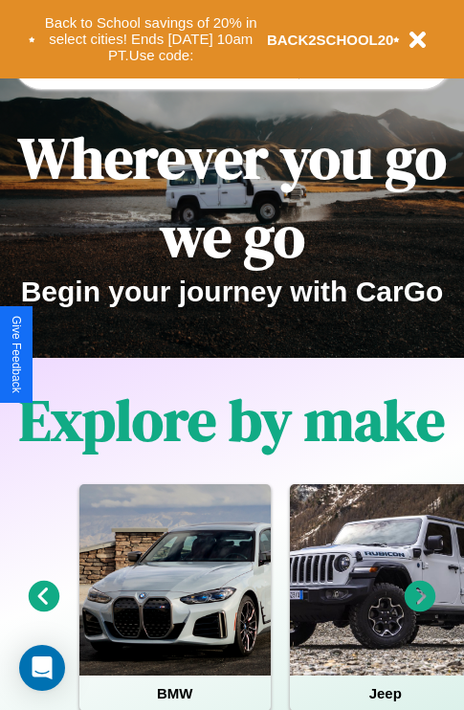
scroll to position [2319, 0]
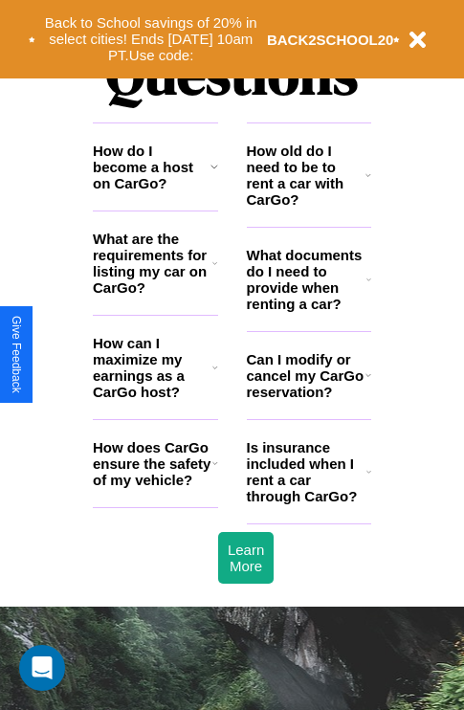
click at [367, 383] on icon at bounding box center [369, 374] width 6 height 15
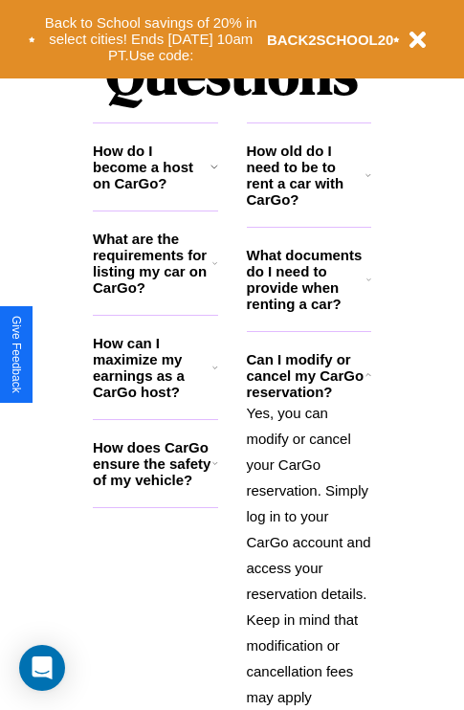
click at [214, 471] on icon at bounding box center [215, 462] width 6 height 15
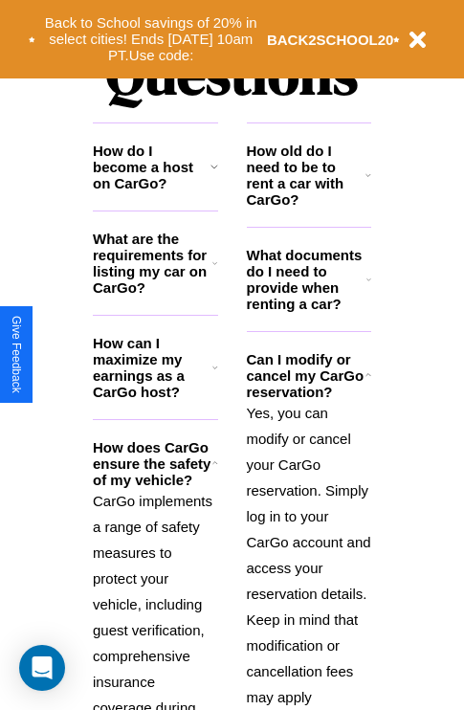
click at [214, 375] on icon at bounding box center [215, 367] width 6 height 15
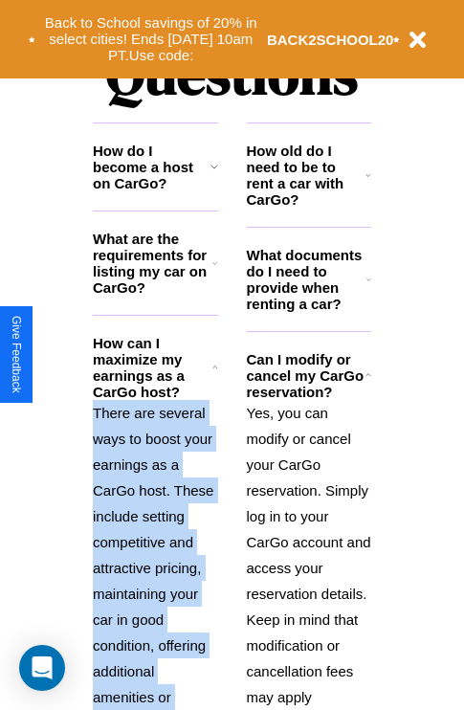
scroll to position [2507, 0]
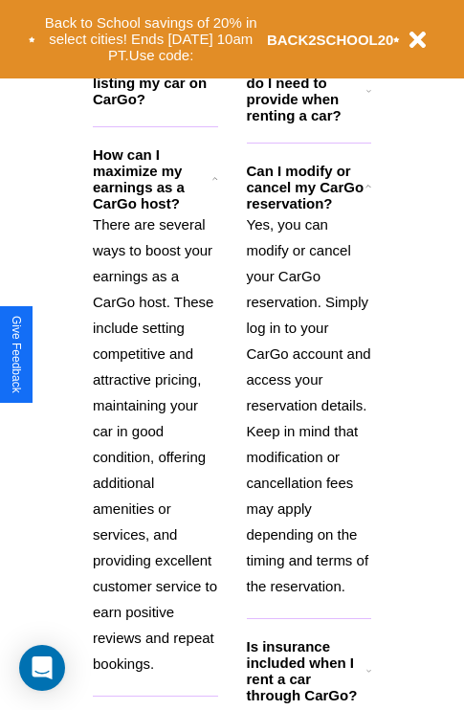
click at [368, 678] on icon at bounding box center [368, 670] width 5 height 15
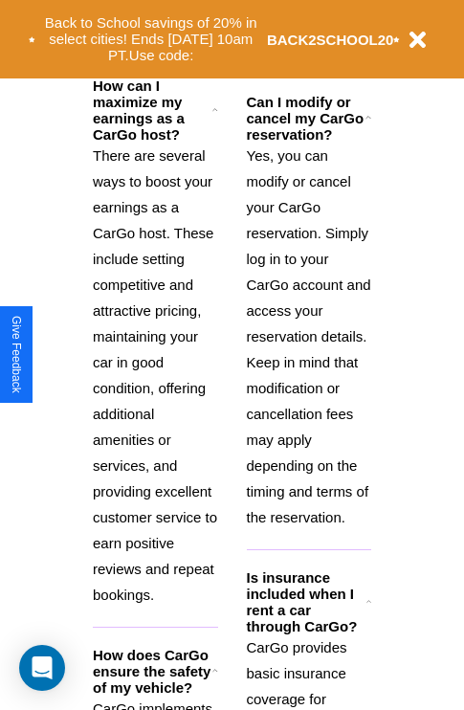
click at [214, 678] on icon at bounding box center [215, 670] width 6 height 15
click at [308, 634] on h3 "Is insurance included when I rent a car through CarGo?" at bounding box center [307, 601] width 120 height 65
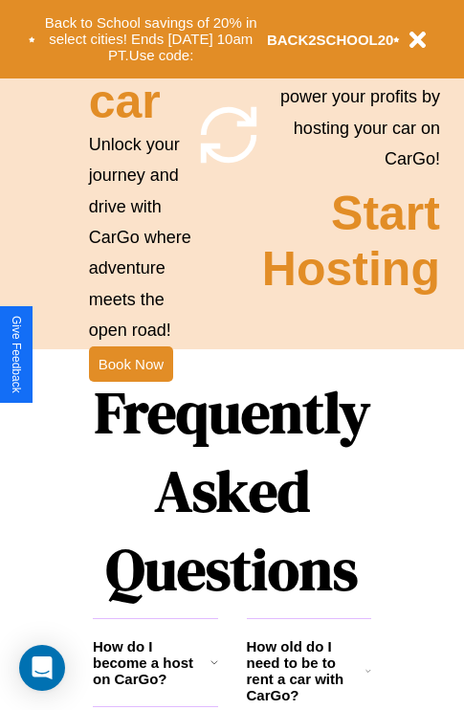
click at [368, 678] on icon at bounding box center [369, 670] width 6 height 15
